Goal: Task Accomplishment & Management: Use online tool/utility

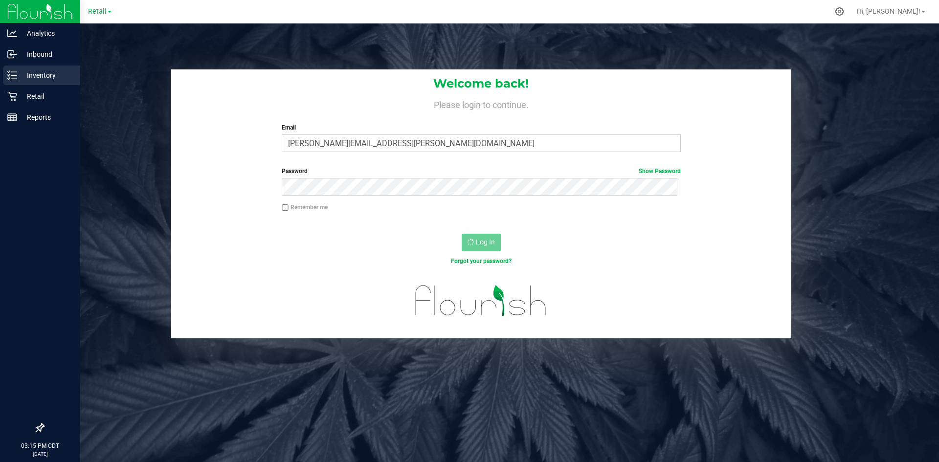
click at [24, 72] on p "Inventory" at bounding box center [46, 75] width 59 height 12
click at [26, 75] on p "Inventory" at bounding box center [46, 75] width 59 height 12
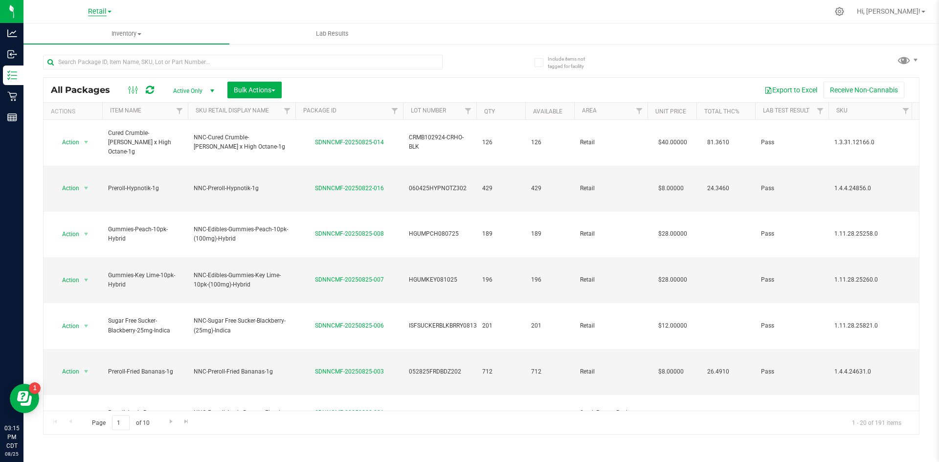
click at [93, 12] on span "Retail" at bounding box center [97, 11] width 19 height 9
click at [206, 12] on div at bounding box center [501, 11] width 653 height 19
drag, startPoint x: 469, startPoint y: 157, endPoint x: 403, endPoint y: 161, distance: 66.1
click at [403, 166] on td "060425HYPNOTZ302" at bounding box center [439, 189] width 73 height 46
copy span "060425HYPNOTZ302"
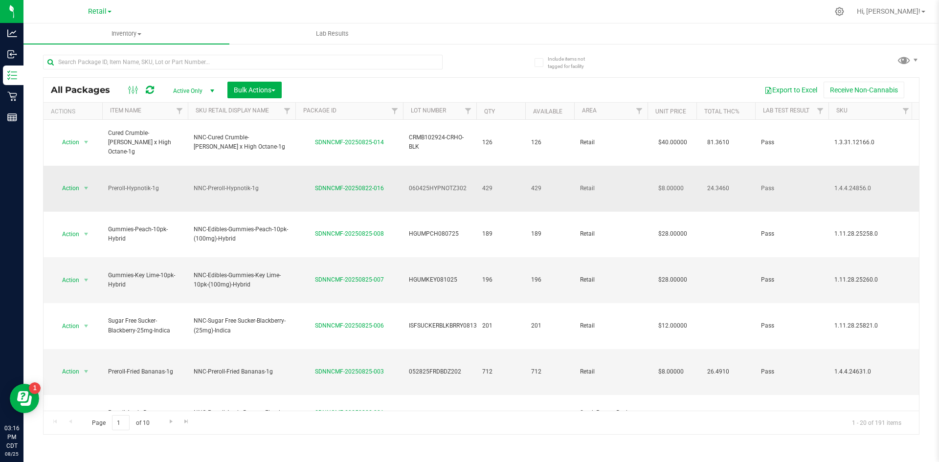
drag, startPoint x: 389, startPoint y: 159, endPoint x: 312, endPoint y: 159, distance: 77.3
click at [312, 184] on div "SDNNCMF-20250822-016" at bounding box center [349, 188] width 111 height 9
copy link "SDNNCMF-20250822-016"
drag, startPoint x: 465, startPoint y: 260, endPoint x: 426, endPoint y: 260, distance: 38.6
click at [409, 367] on span "052825FRDBDZ202" at bounding box center [440, 371] width 62 height 9
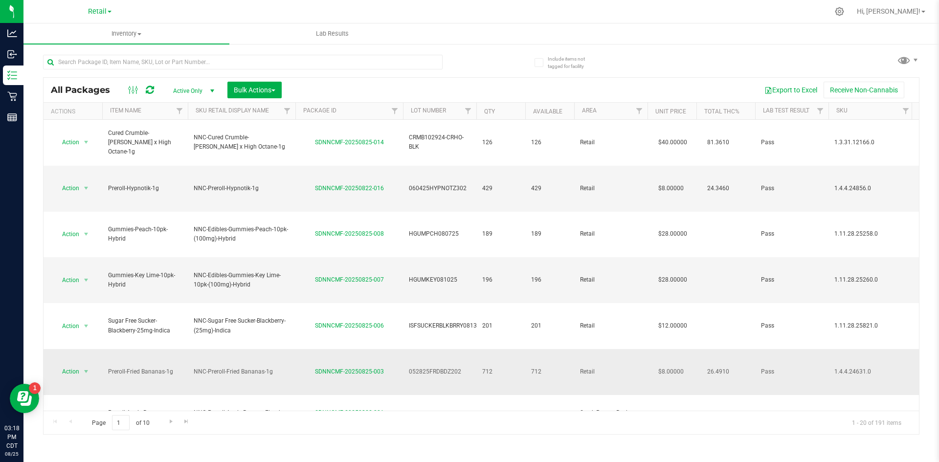
copy span "052825FRDBDZ202"
drag, startPoint x: 381, startPoint y: 260, endPoint x: 317, endPoint y: 260, distance: 64.1
click at [313, 367] on div "SDNNCMF-20250825-003" at bounding box center [349, 371] width 111 height 9
copy link "SDNNCMF-20250825-003"
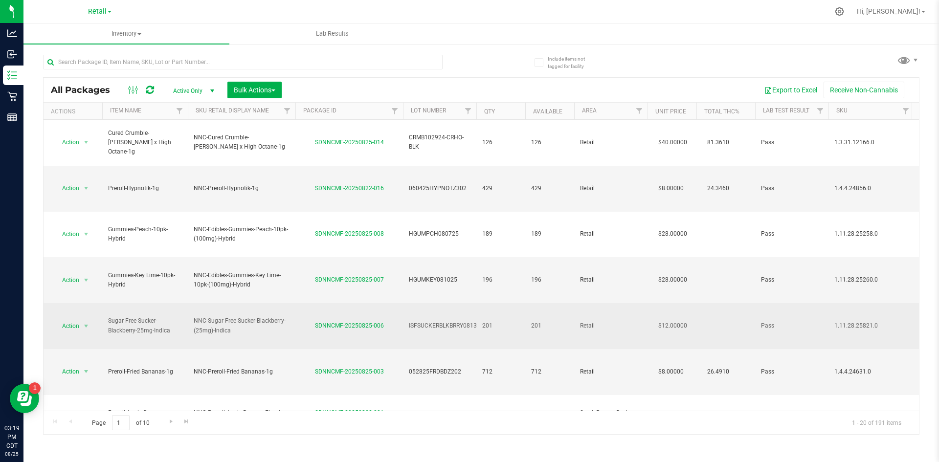
click at [471, 321] on span "ISFSUCKERBLKBRRY081325" at bounding box center [446, 325] width 75 height 9
drag, startPoint x: 480, startPoint y: 236, endPoint x: 407, endPoint y: 236, distance: 72.4
click at [407, 303] on tr "Action Action Create package Edit attributes Global inventory Locate package Lo…" at bounding box center [787, 326] width 1487 height 46
copy tr "ISFSUCKERBLKBRRY081325"
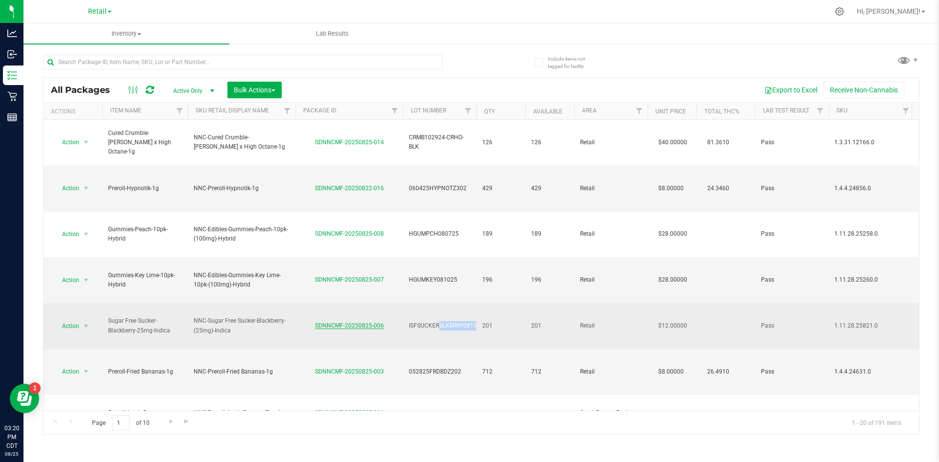
drag, startPoint x: 364, startPoint y: 234, endPoint x: 320, endPoint y: 233, distance: 44.5
click at [315, 321] on div "SDNNCMF-20250825-006" at bounding box center [349, 325] width 111 height 9
copy link "SDNNCMF-20250825-006"
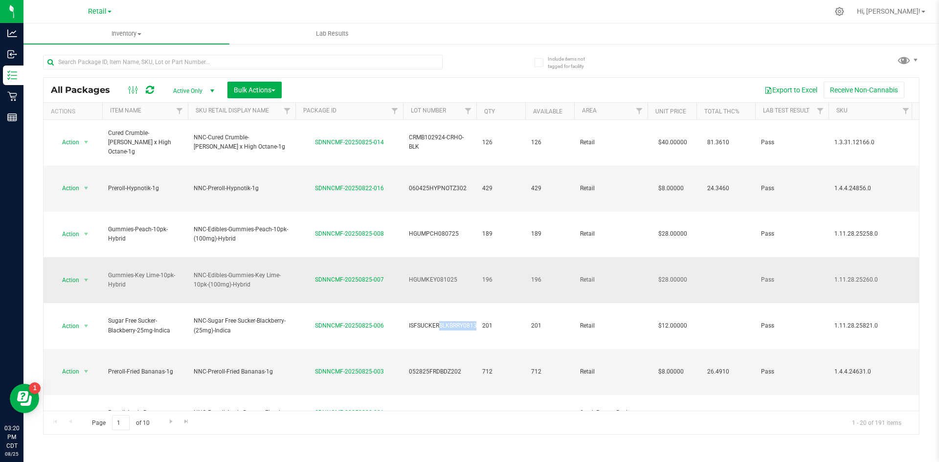
drag, startPoint x: 434, startPoint y: 211, endPoint x: 423, endPoint y: 213, distance: 10.9
click at [390, 257] on tr "Action Action Create package Edit attributes Global inventory Locate package Lo…" at bounding box center [787, 280] width 1487 height 46
copy tr "HGUMKEY081025"
drag, startPoint x: 303, startPoint y: 211, endPoint x: 390, endPoint y: 213, distance: 86.6
click at [390, 275] on div "SDNNCMF-20250825-007" at bounding box center [349, 279] width 111 height 9
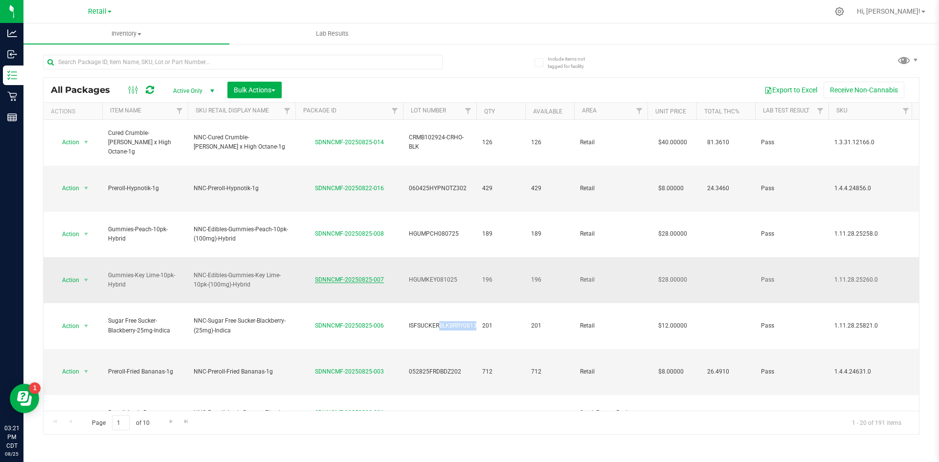
copy link "SDNNCMF-20250825-007"
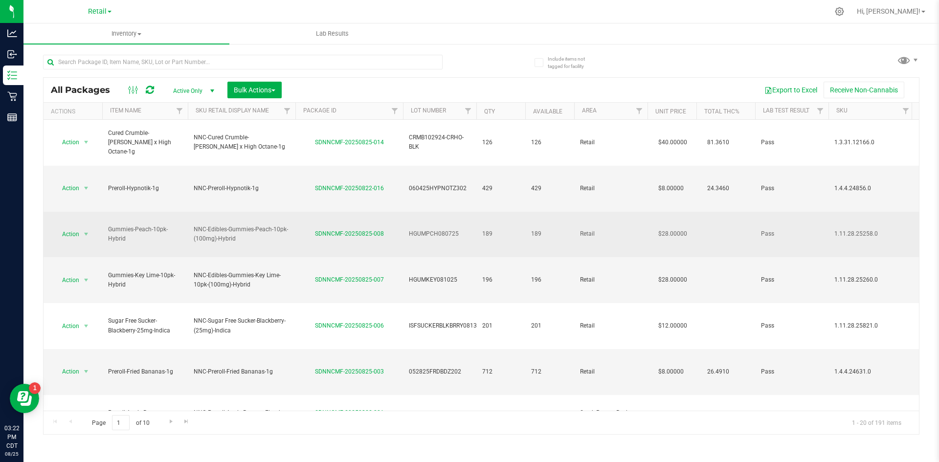
click at [394, 229] on div "SDNNCMF-20250825-008" at bounding box center [349, 233] width 111 height 9
drag, startPoint x: 458, startPoint y: 181, endPoint x: 421, endPoint y: 184, distance: 36.8
click at [407, 212] on td "HGUMPCH080725" at bounding box center [439, 235] width 73 height 46
copy span "HGUMPCH080725"
drag, startPoint x: 434, startPoint y: 177, endPoint x: 396, endPoint y: 184, distance: 38.8
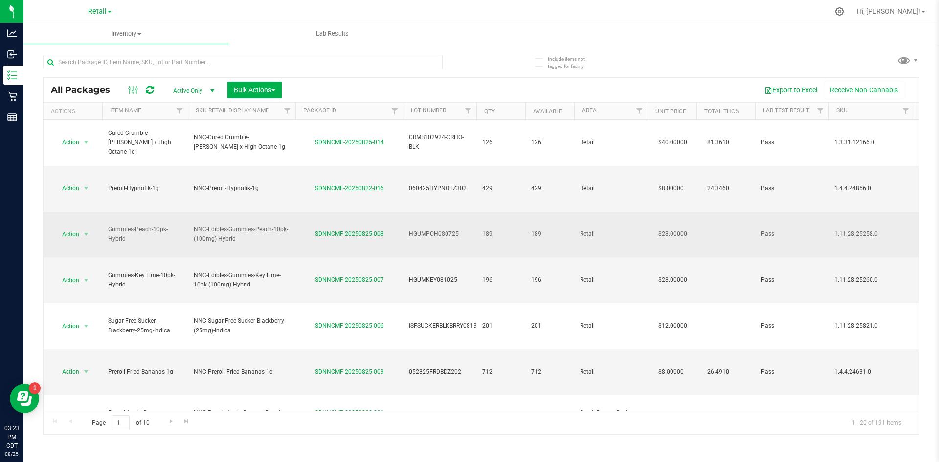
click at [409, 229] on span "HGUMPCH080725" at bounding box center [440, 233] width 62 height 9
drag, startPoint x: 398, startPoint y: 183, endPoint x: 417, endPoint y: 183, distance: 19.1
click at [417, 212] on tr "Action Action Create package Edit attributes Global inventory Locate package Lo…" at bounding box center [787, 235] width 1487 height 46
drag, startPoint x: 460, startPoint y: 182, endPoint x: 408, endPoint y: 182, distance: 52.3
click at [408, 212] on td "HGUMPCH080725" at bounding box center [439, 235] width 73 height 46
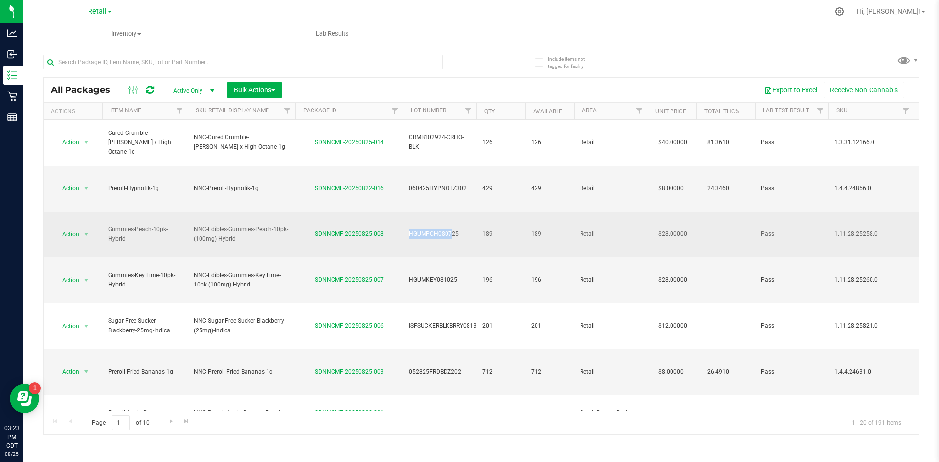
copy span "HGUMPCH080725"
drag, startPoint x: 386, startPoint y: 183, endPoint x: 319, endPoint y: 183, distance: 67.0
click at [317, 229] on div "SDNNCMF-20250825-008" at bounding box center [349, 233] width 111 height 9
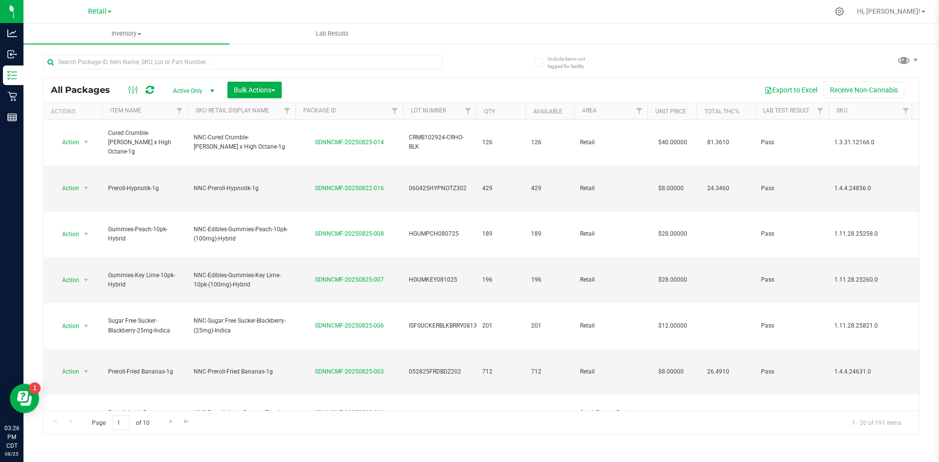
click at [290, 51] on div at bounding box center [262, 61] width 438 height 31
click at [287, 67] on input "text" at bounding box center [243, 62] width 400 height 15
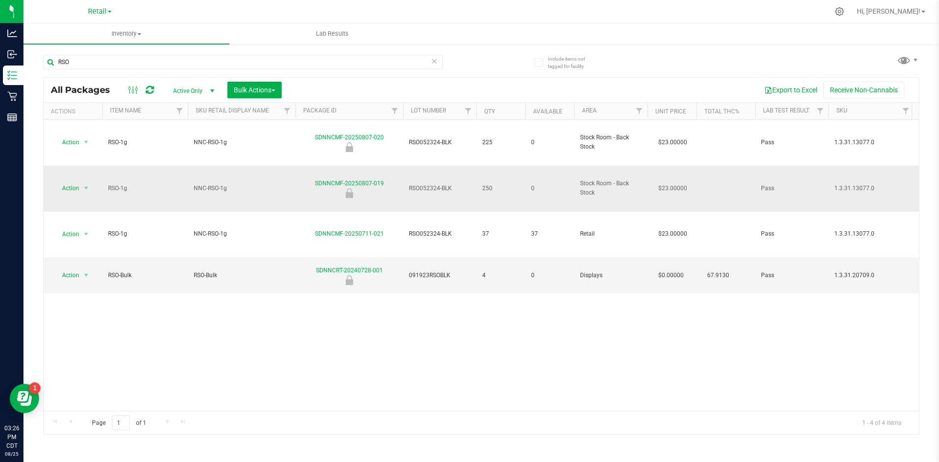
drag, startPoint x: 387, startPoint y: 155, endPoint x: 367, endPoint y: 152, distance: 20.3
click at [356, 179] on div "SDNNCMF-20250807-019" at bounding box center [349, 188] width 111 height 19
drag, startPoint x: 450, startPoint y: 154, endPoint x: 410, endPoint y: 158, distance: 40.8
click at [391, 166] on tr "Action Action Edit attributes Global inventory Locate package Package audit log…" at bounding box center [787, 189] width 1487 height 46
drag, startPoint x: 313, startPoint y: 153, endPoint x: 379, endPoint y: 153, distance: 66.0
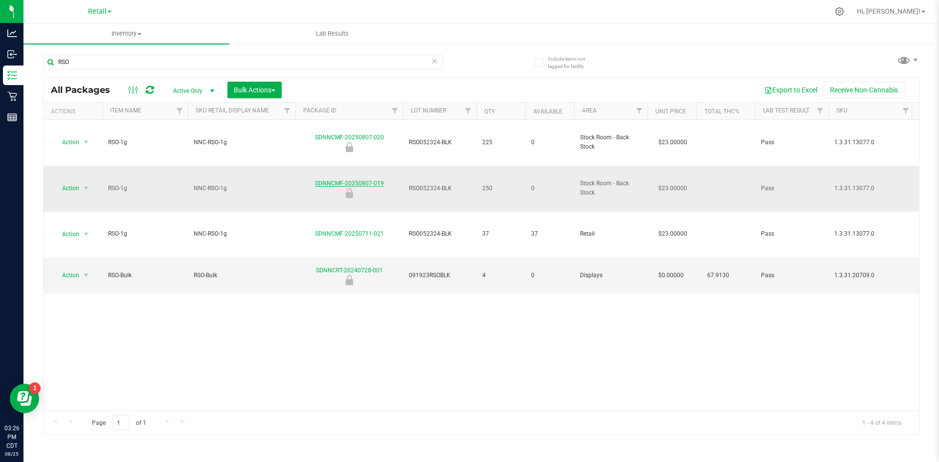
click at [385, 179] on div "SDNNCMF-20250807-019" at bounding box center [349, 188] width 111 height 19
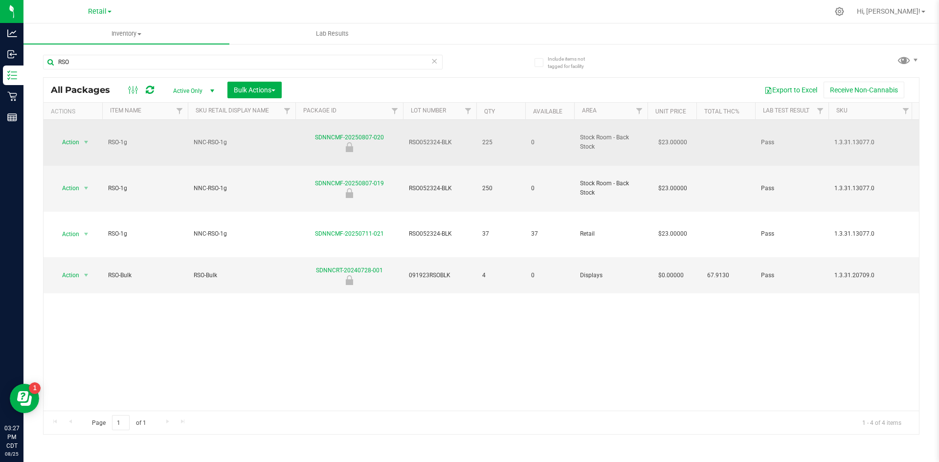
drag, startPoint x: 457, startPoint y: 133, endPoint x: 429, endPoint y: 130, distance: 27.5
click at [392, 133] on tr "Action Action Edit attributes Global inventory Locate package Package audit log…" at bounding box center [787, 143] width 1487 height 46
click at [384, 133] on div "SDNNCMF-20250807-020" at bounding box center [349, 142] width 111 height 19
drag, startPoint x: 310, startPoint y: 127, endPoint x: 384, endPoint y: 124, distance: 74.4
click at [384, 133] on div "SDNNCMF-20250807-020" at bounding box center [349, 142] width 111 height 19
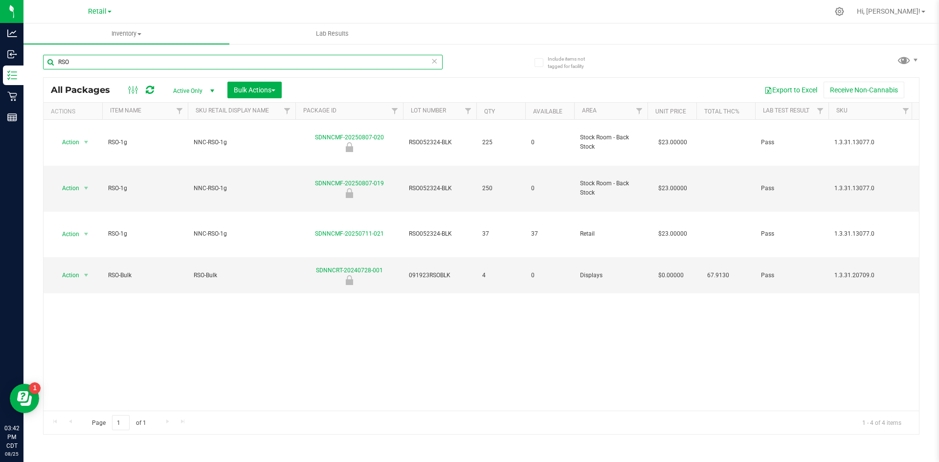
drag, startPoint x: 134, startPoint y: 66, endPoint x: 38, endPoint y: 56, distance: 95.9
click at [37, 62] on div "Include items not tagged for facility RSO All Packages Active Only Active Only …" at bounding box center [481, 192] width 916 height 298
type input "grape"
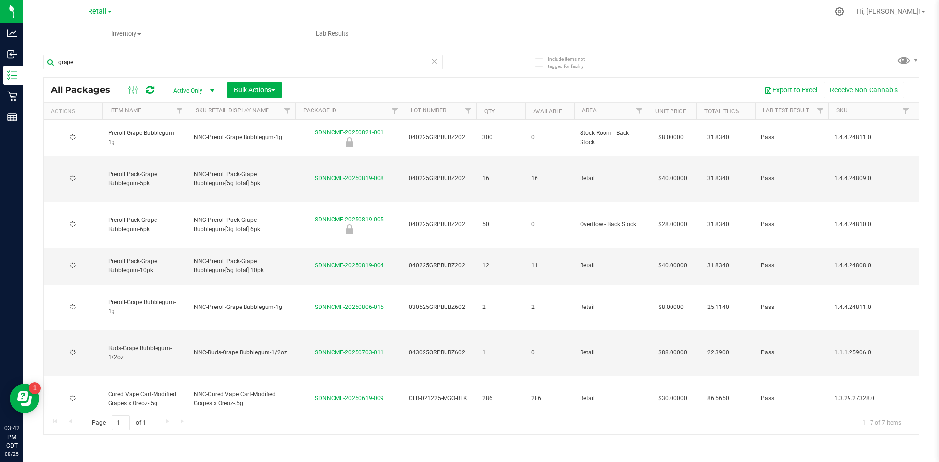
click at [85, 134] on div at bounding box center [72, 137] width 47 height 9
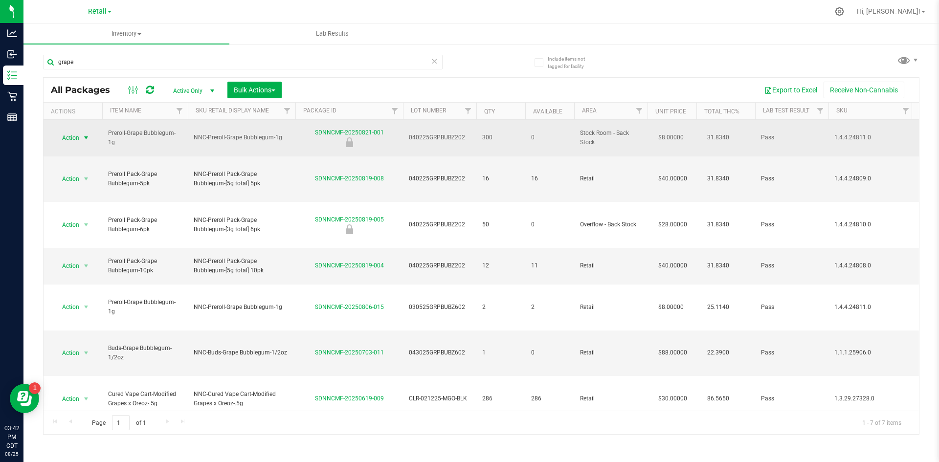
click at [85, 134] on span "select" at bounding box center [86, 138] width 8 height 8
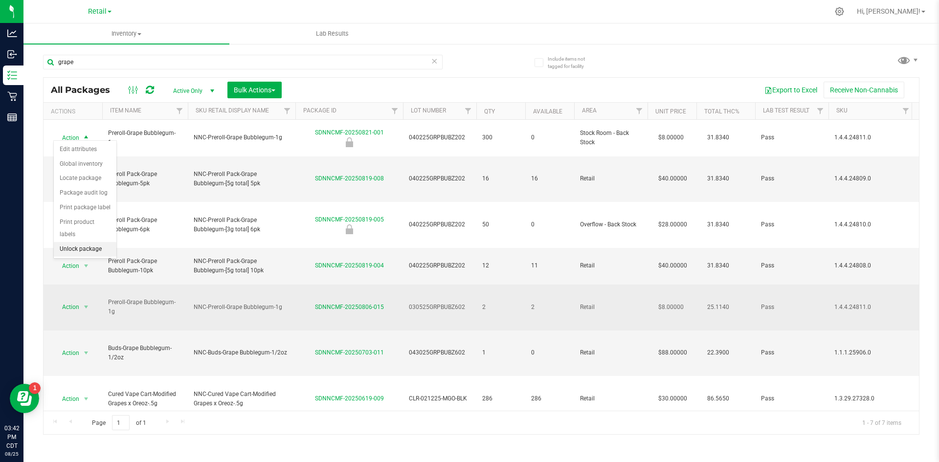
click at [83, 242] on li "Unlock package" at bounding box center [85, 249] width 63 height 15
